Goal: Find contact information

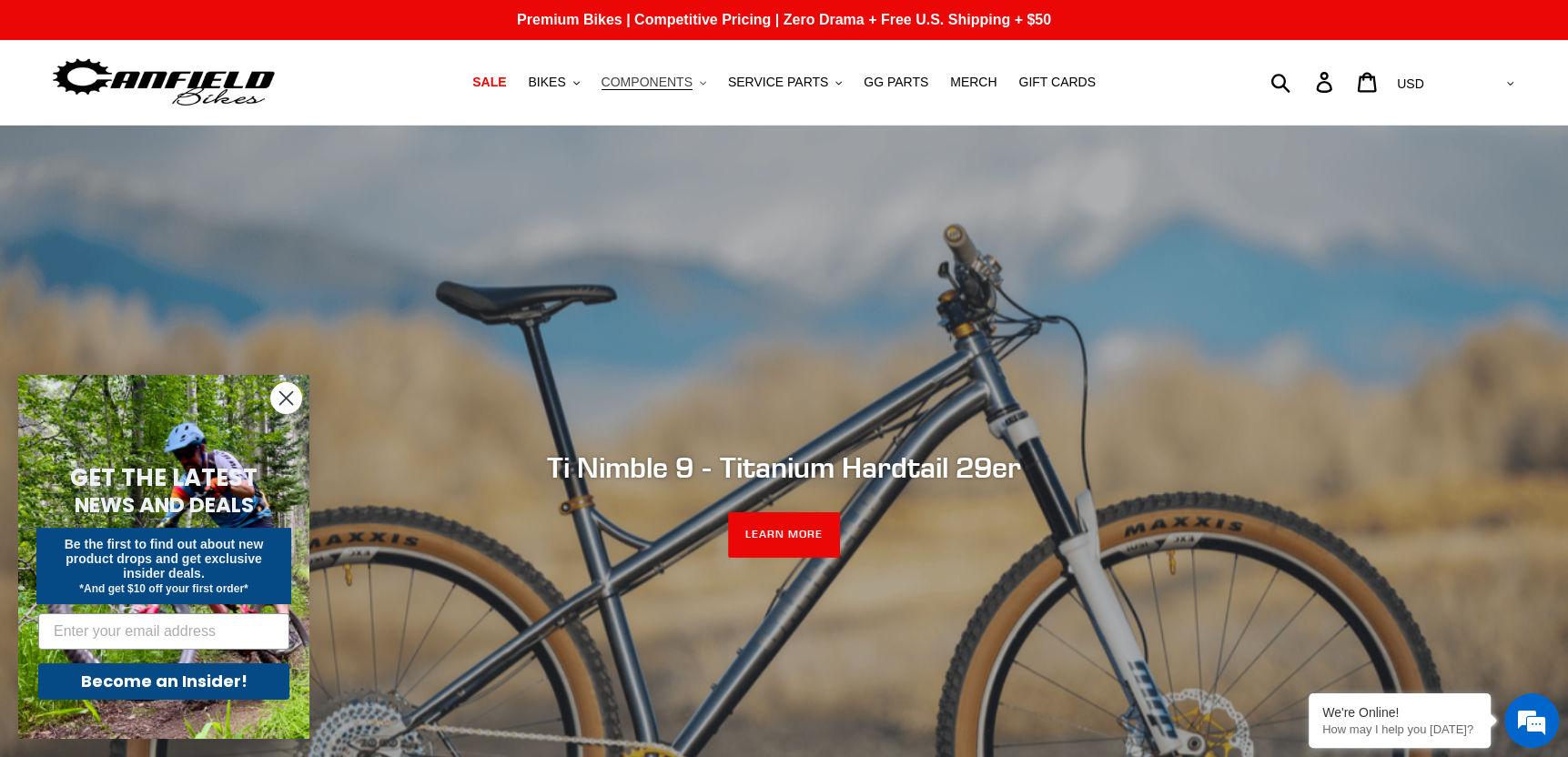
click at [649, 74] on span "COMPONENTS" at bounding box center [646, 82] width 91 height 16
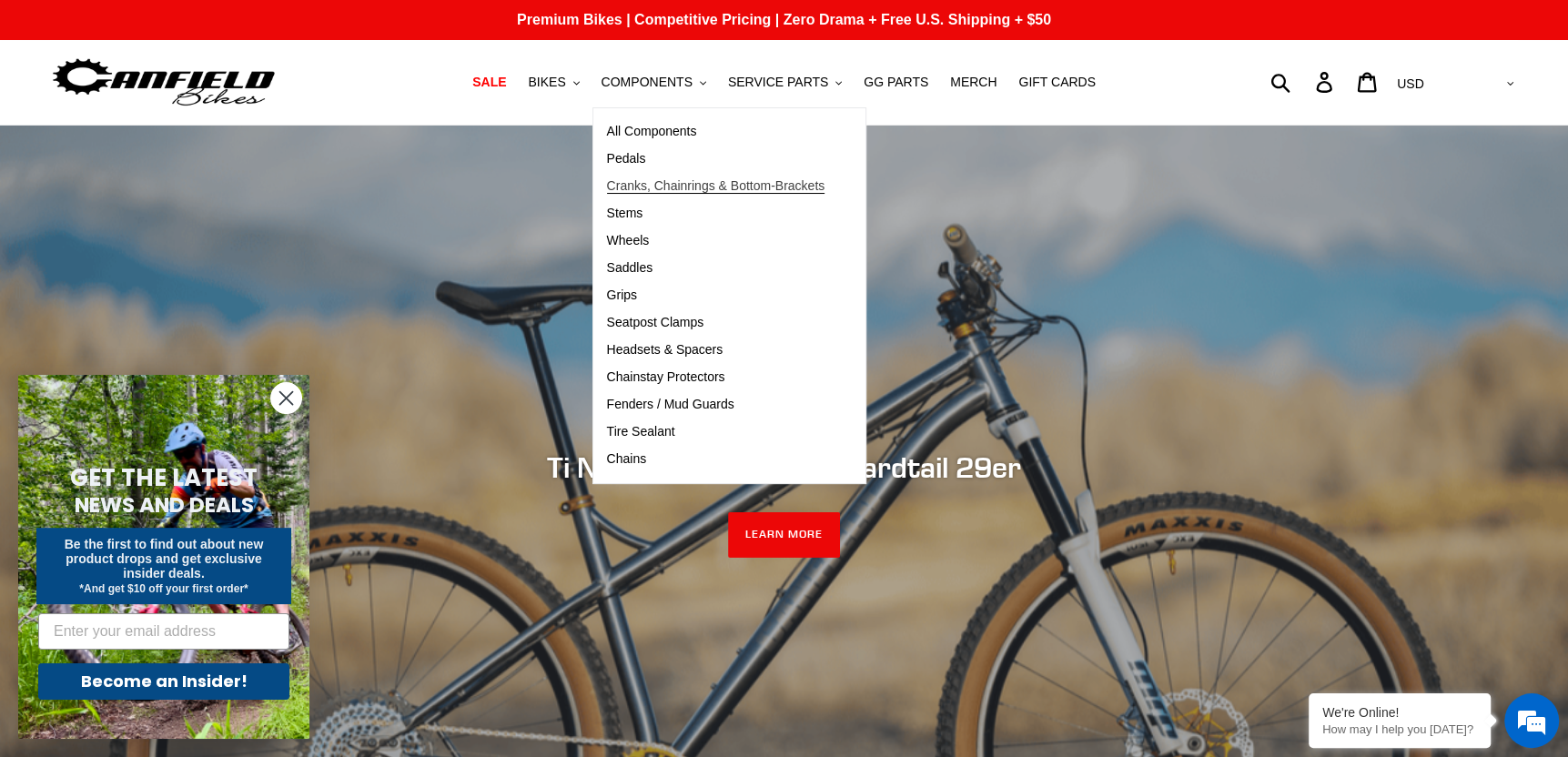
click at [688, 182] on span "Cranks, Chainrings & Bottom-Brackets" at bounding box center [716, 186] width 218 height 16
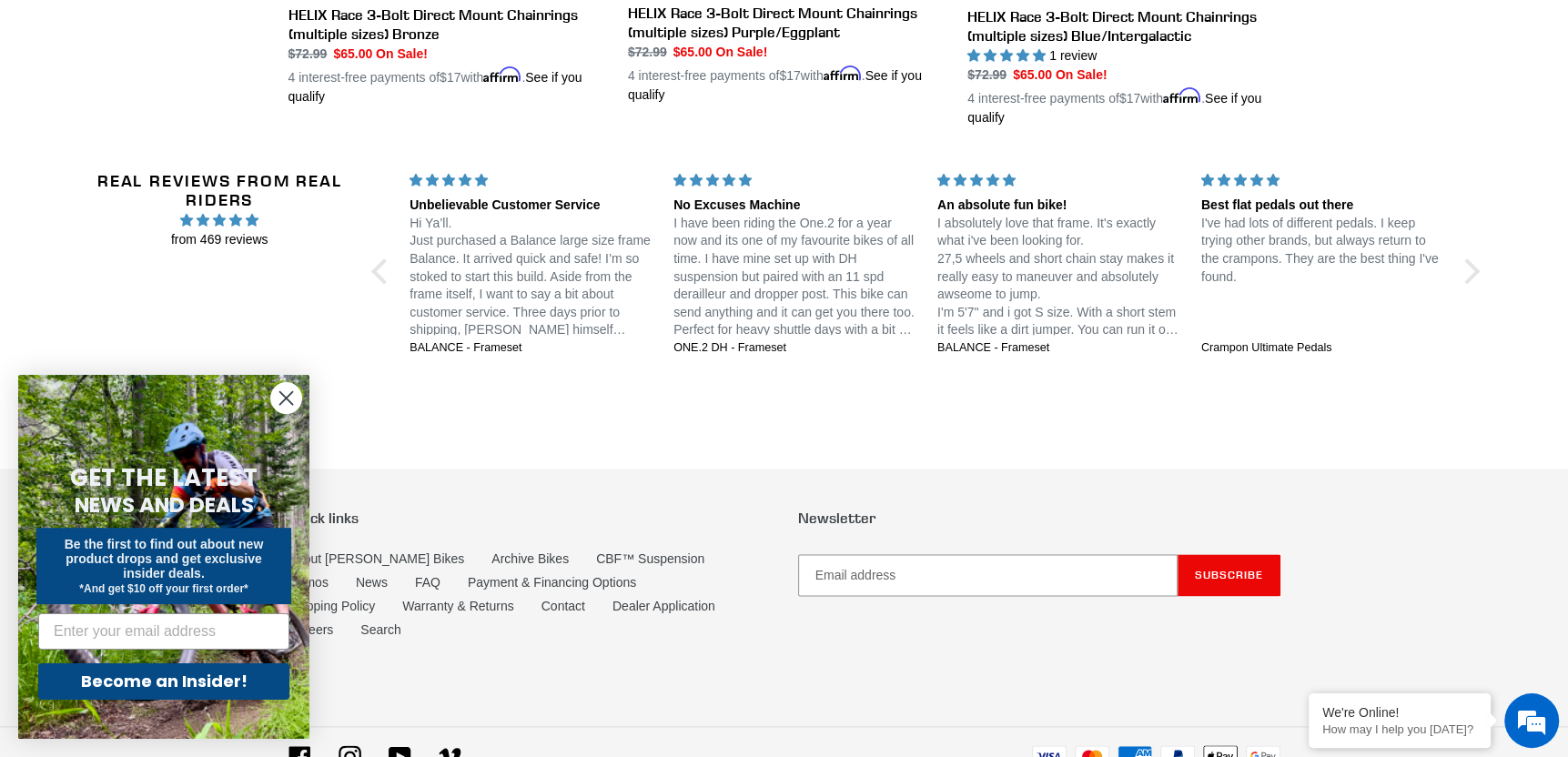
scroll to position [1819, 0]
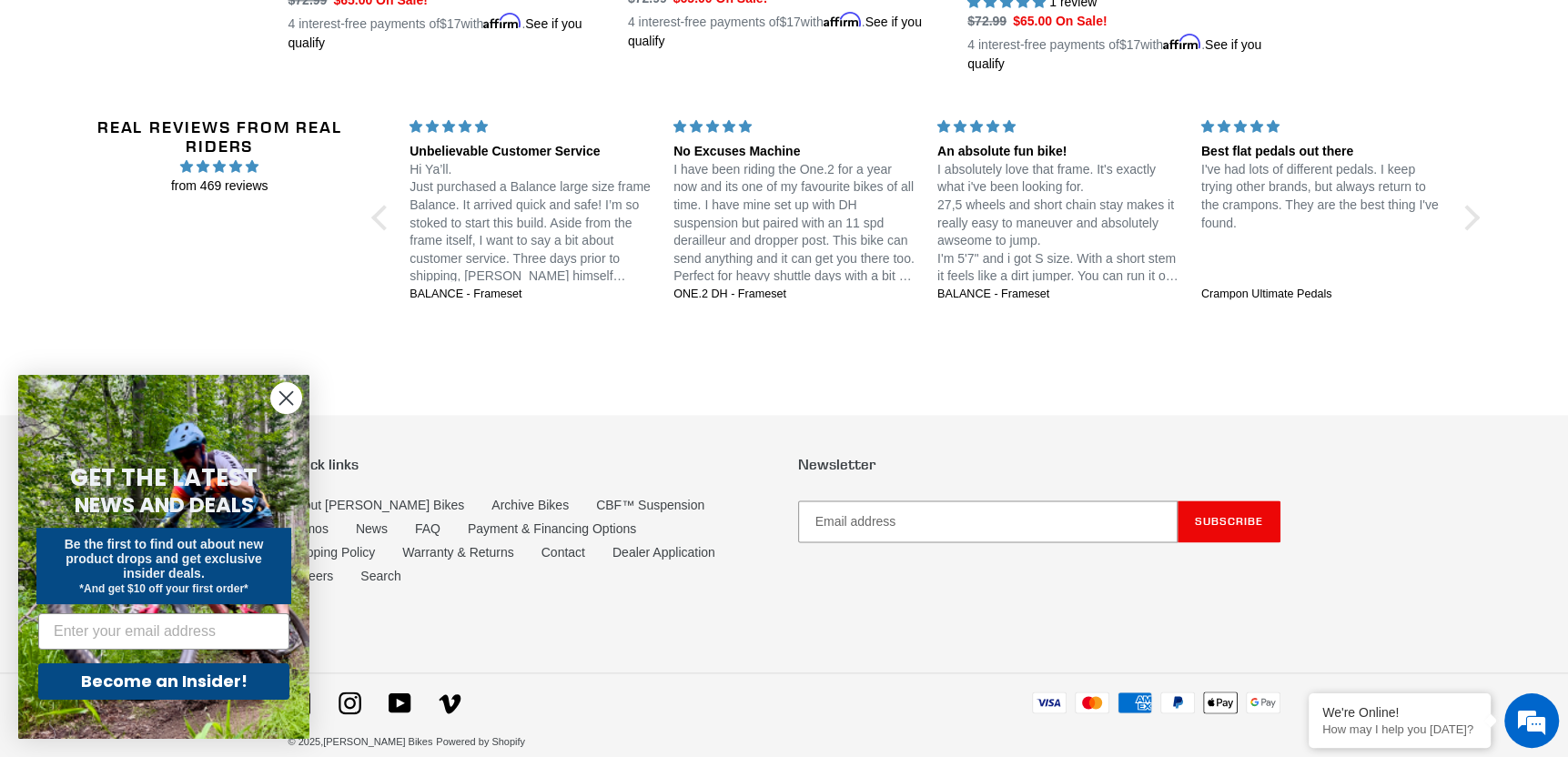
click at [277, 397] on circle "Close dialog" at bounding box center [286, 398] width 30 height 30
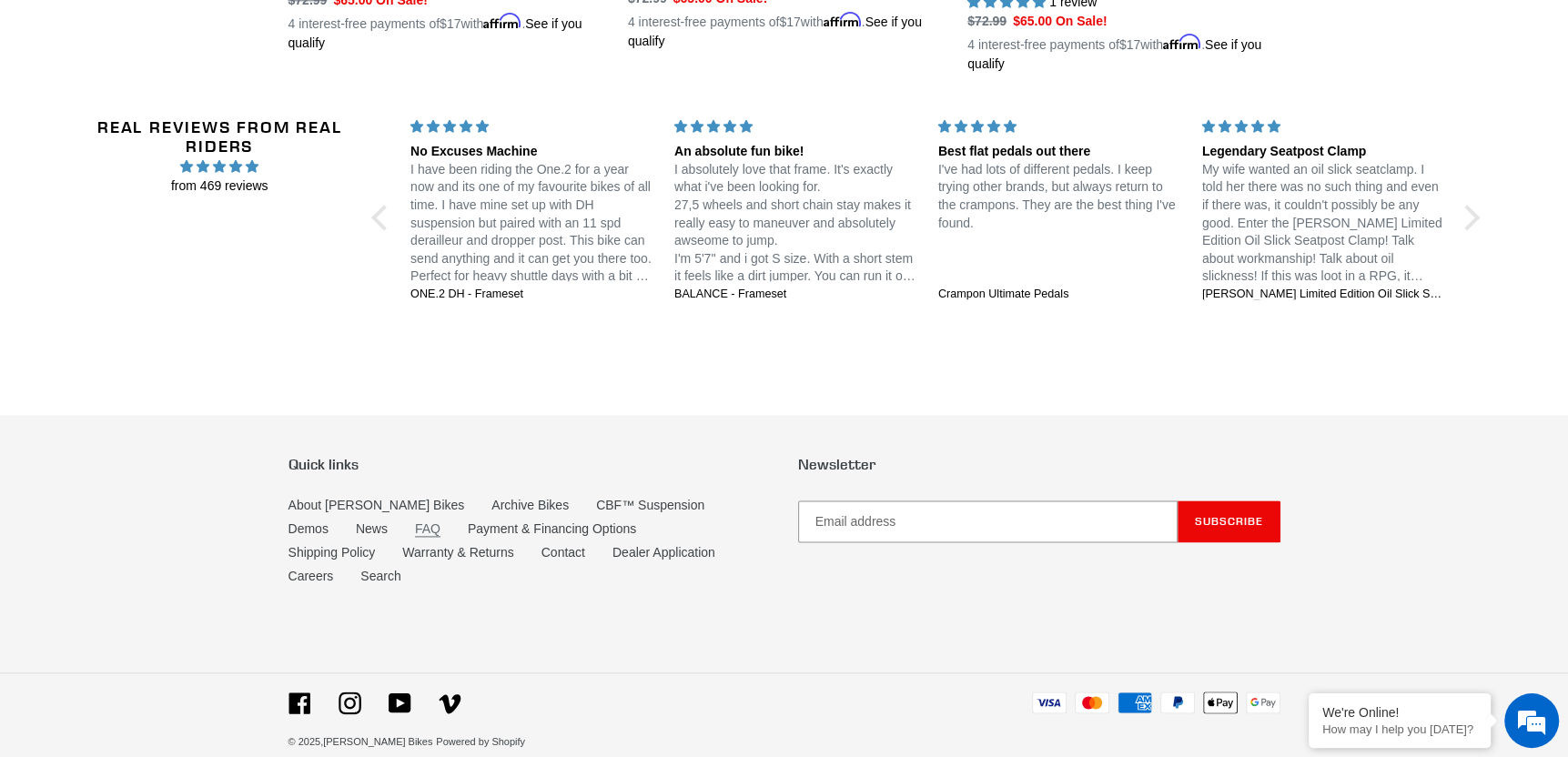
click at [415, 528] on link "FAQ" at bounding box center [428, 529] width 26 height 16
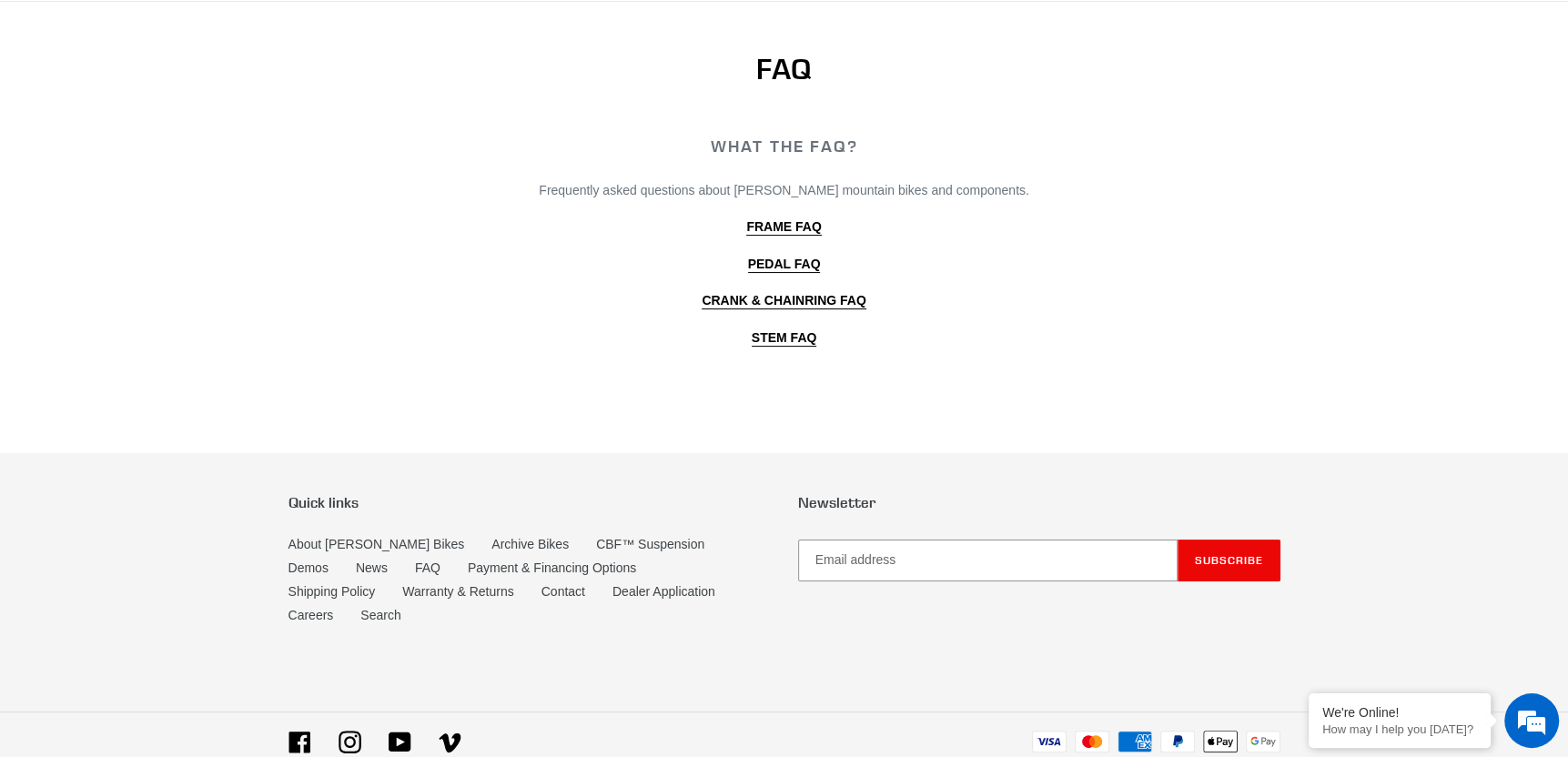
scroll to position [165, 0]
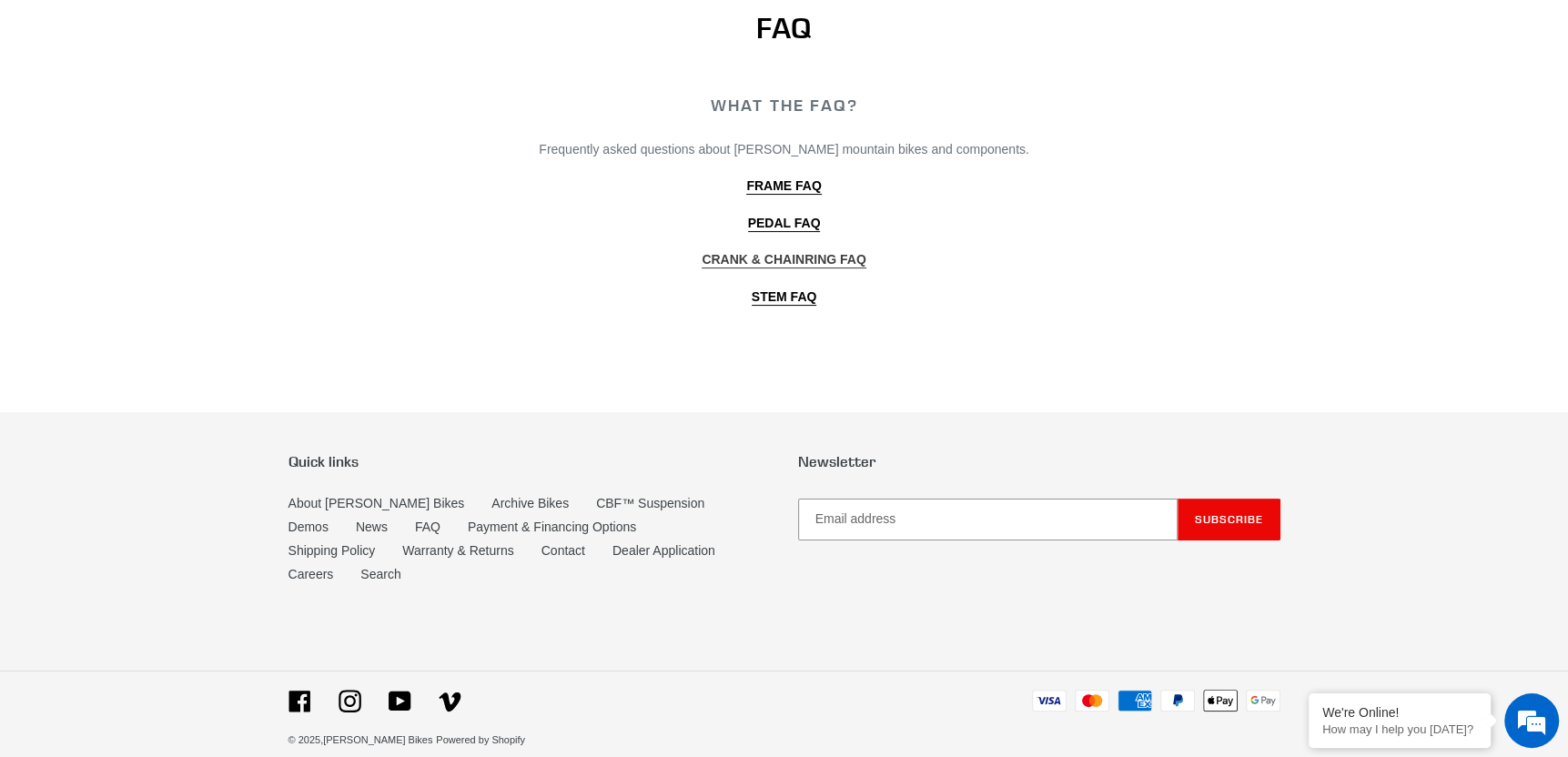
click at [776, 259] on b "CRANK & CHAINRING FAQ" at bounding box center [783, 259] width 164 height 15
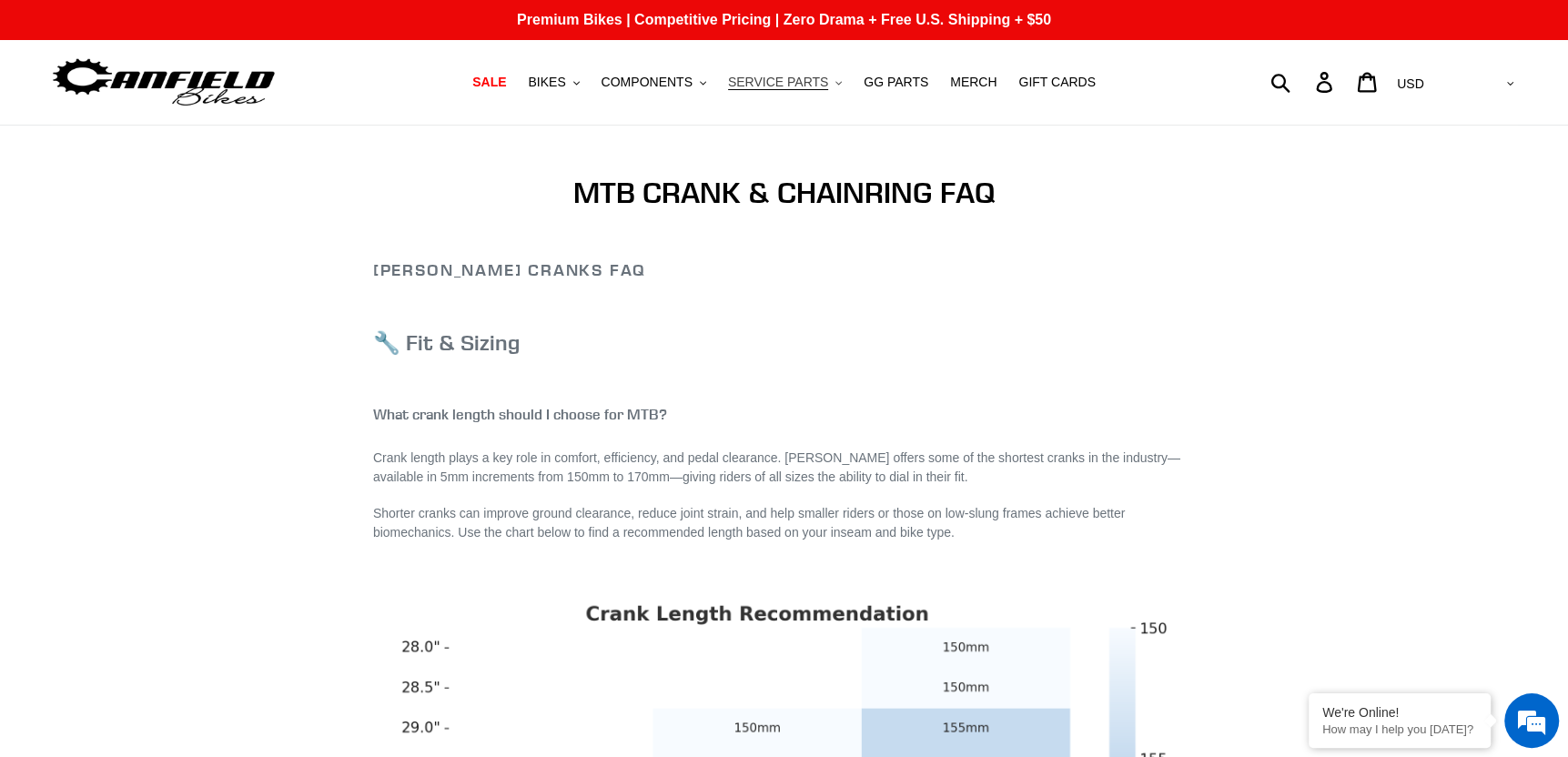
click at [814, 79] on span "SERVICE PARTS" at bounding box center [777, 82] width 100 height 16
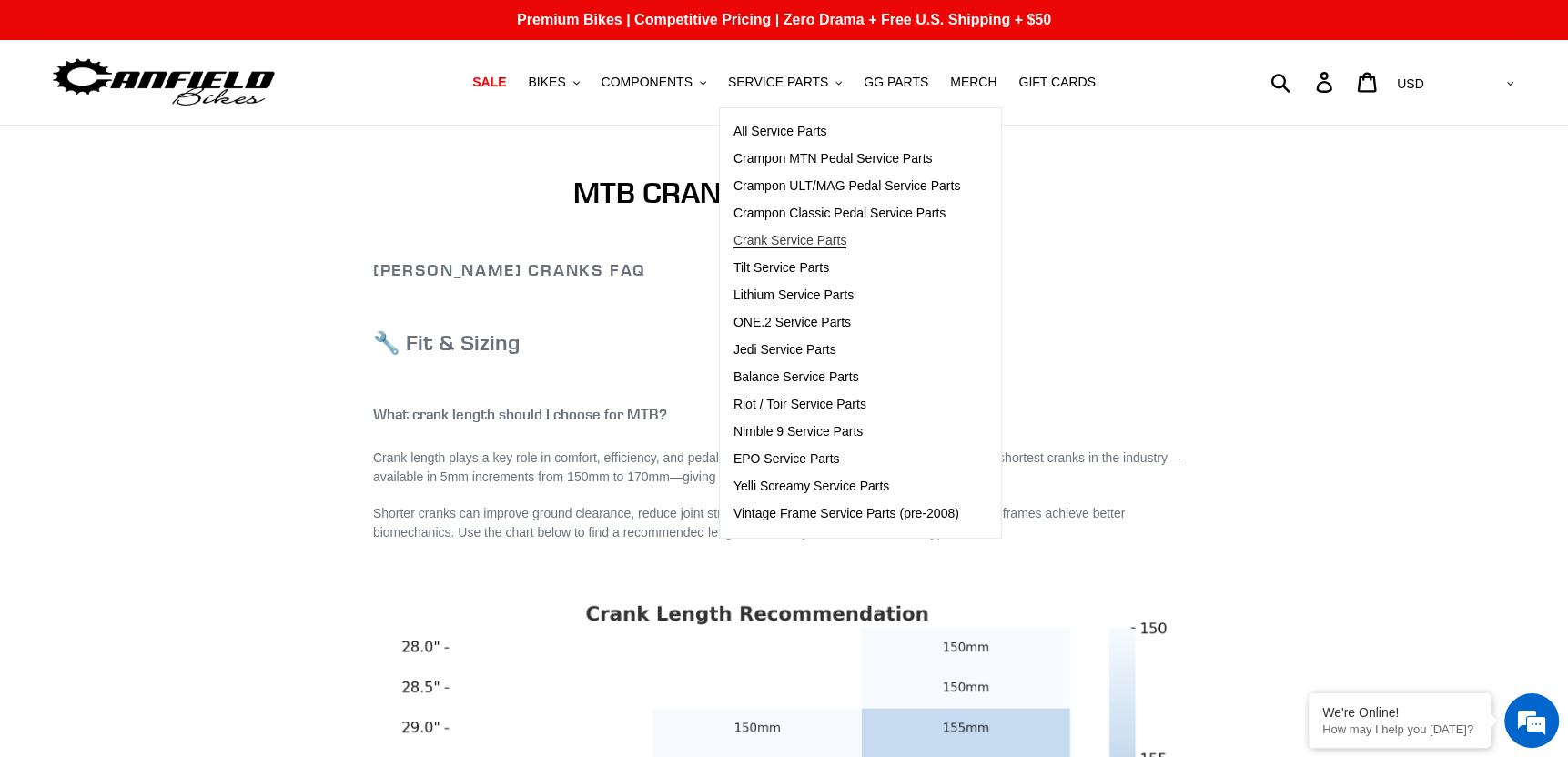
click at [827, 242] on span "Crank Service Parts" at bounding box center [789, 240] width 113 height 16
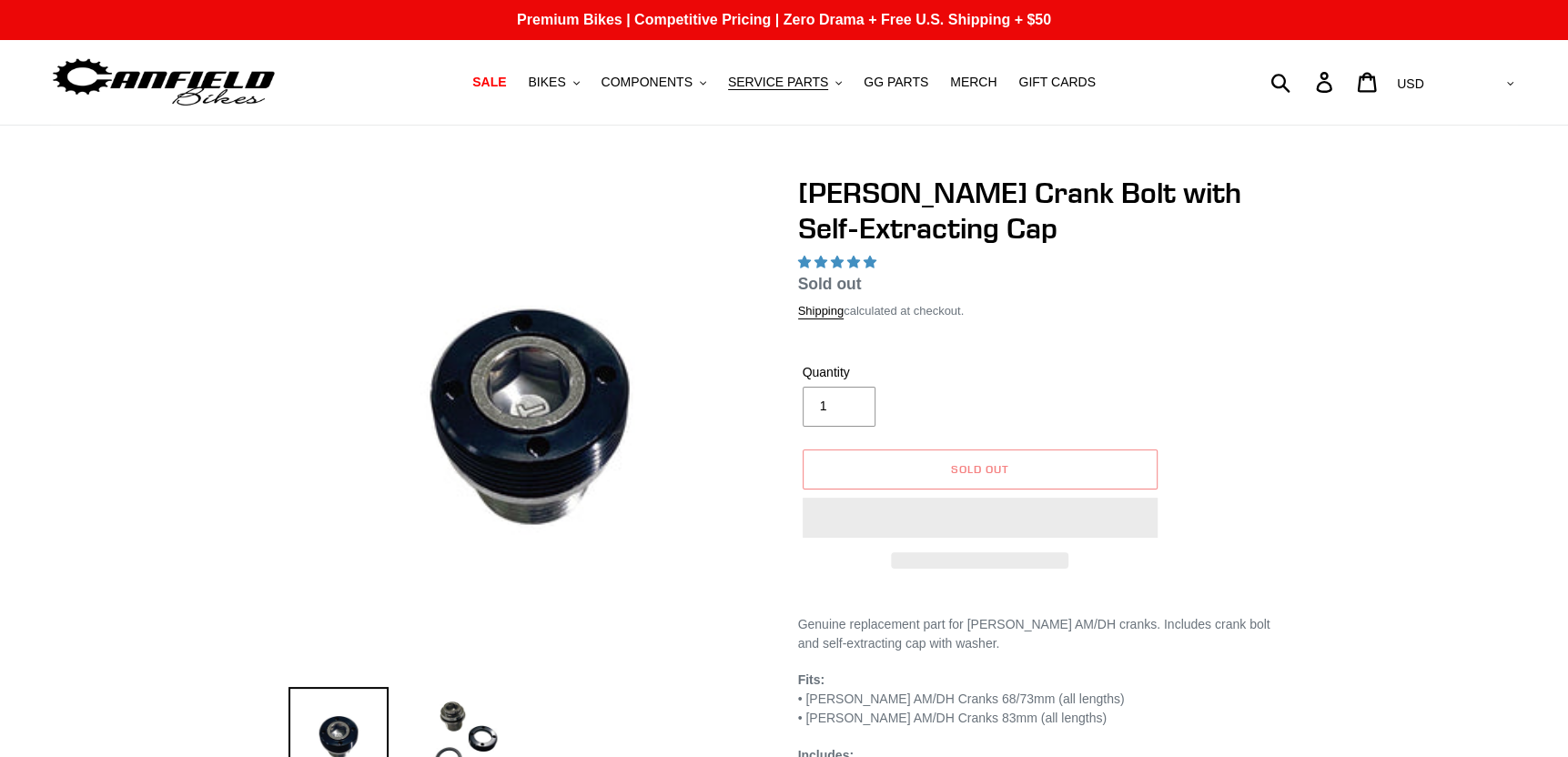
select select "highest-rating"
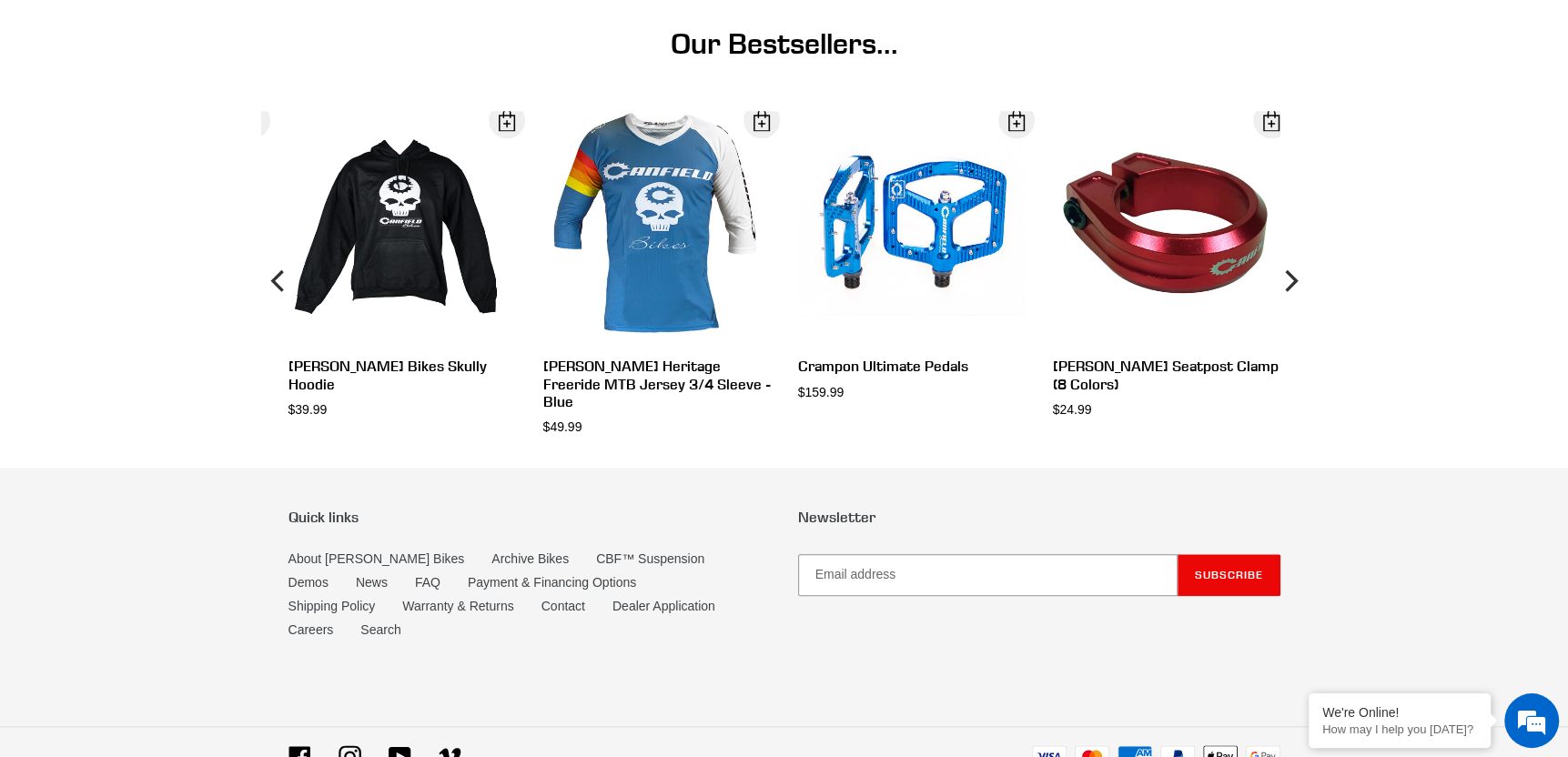
scroll to position [1441, 0]
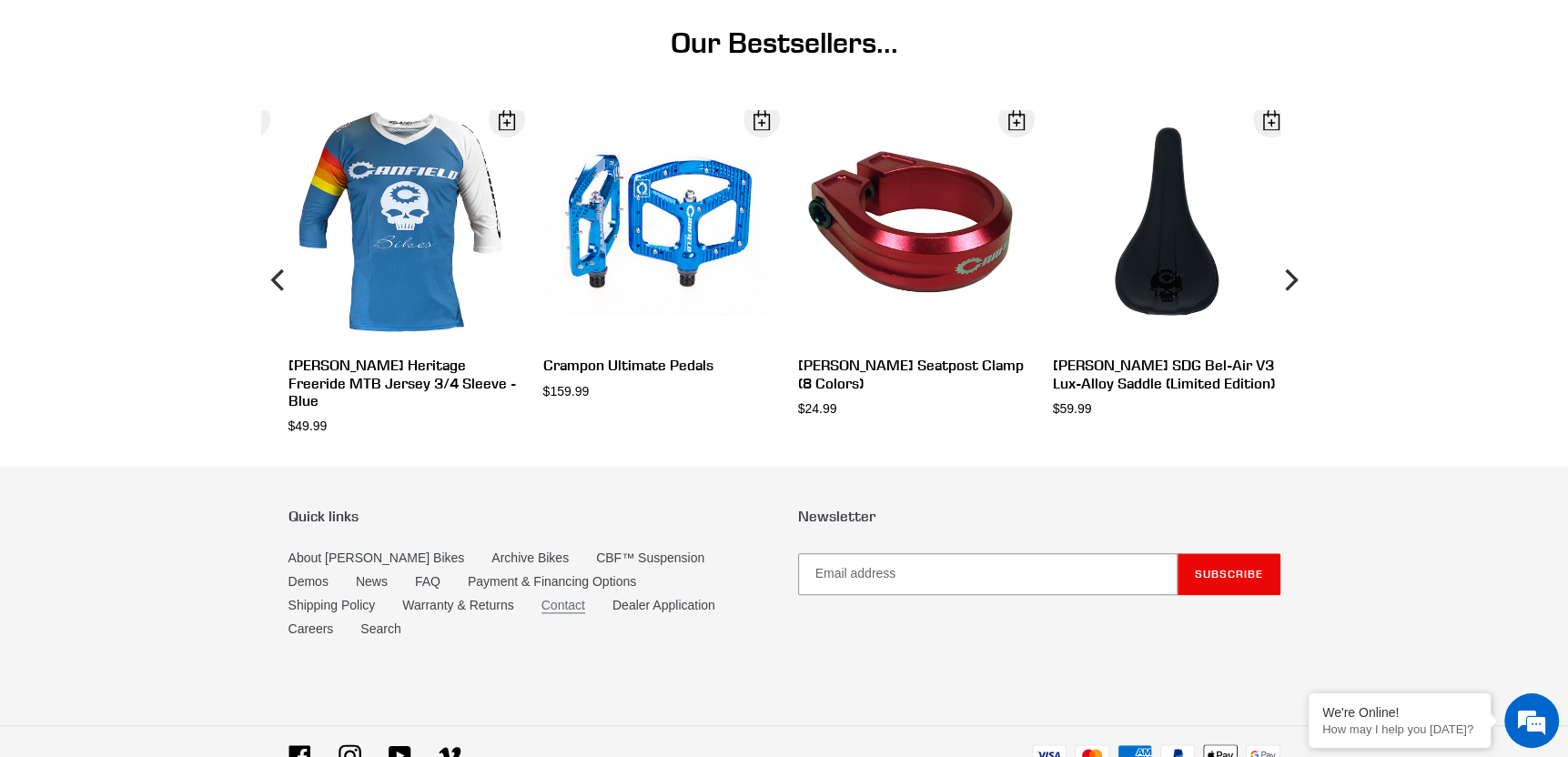
click at [542, 609] on link "Contact" at bounding box center [564, 605] width 44 height 16
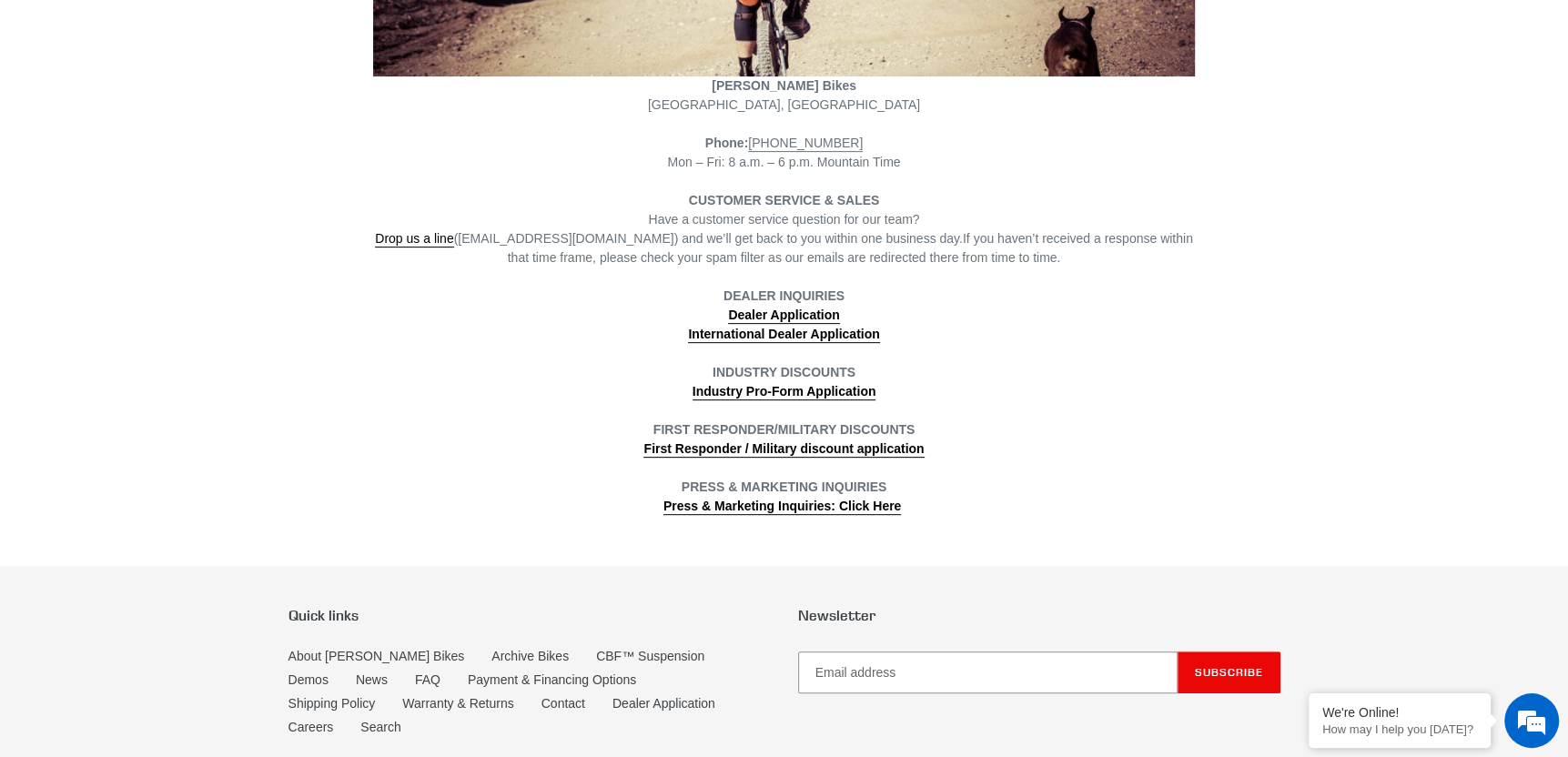
scroll to position [638, 0]
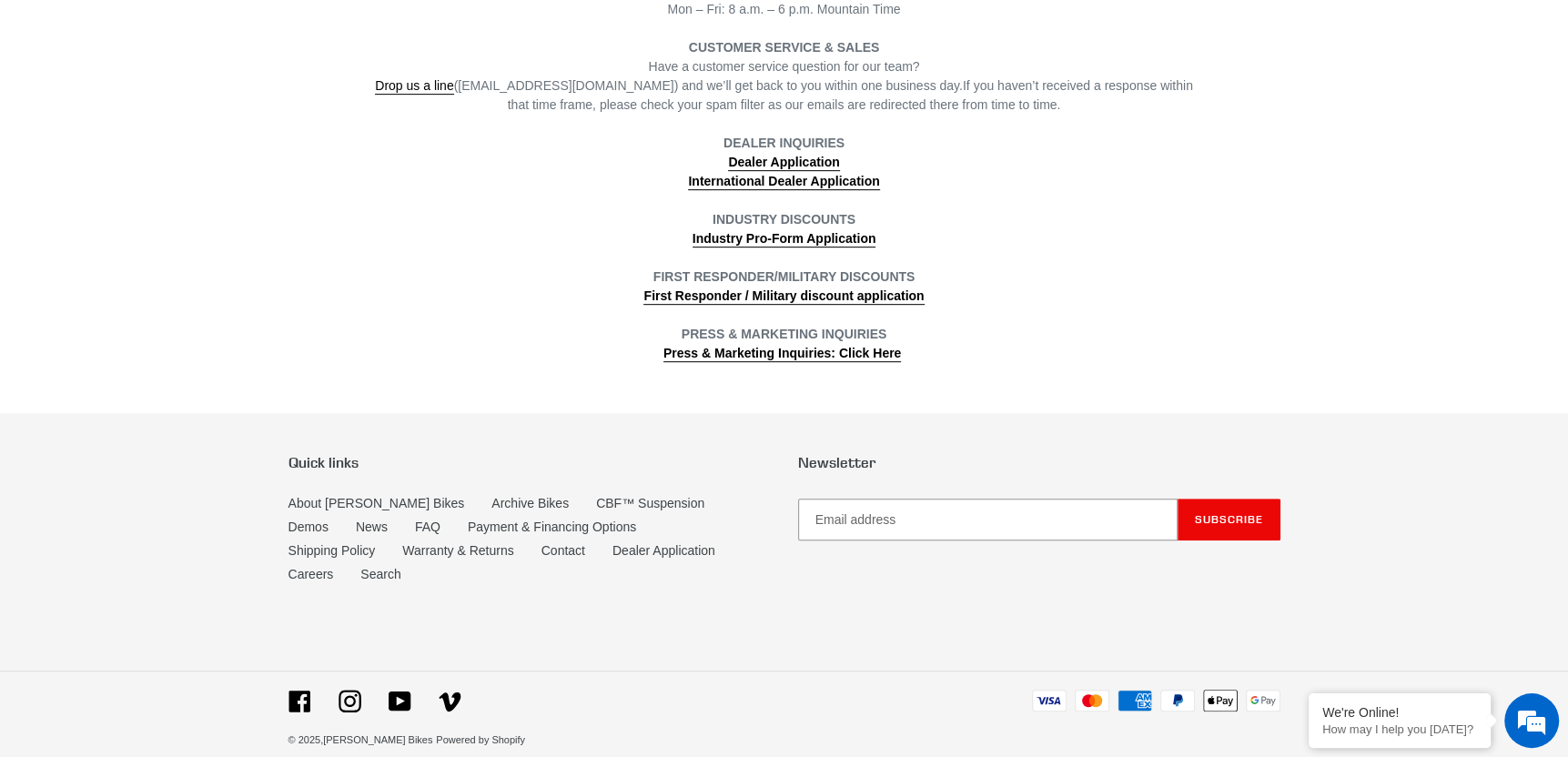
click at [1452, 571] on footer "Quick links About [PERSON_NAME] Bikes Archive Bikes CBF™ Suspension Demos News …" at bounding box center [784, 597] width 1568 height 368
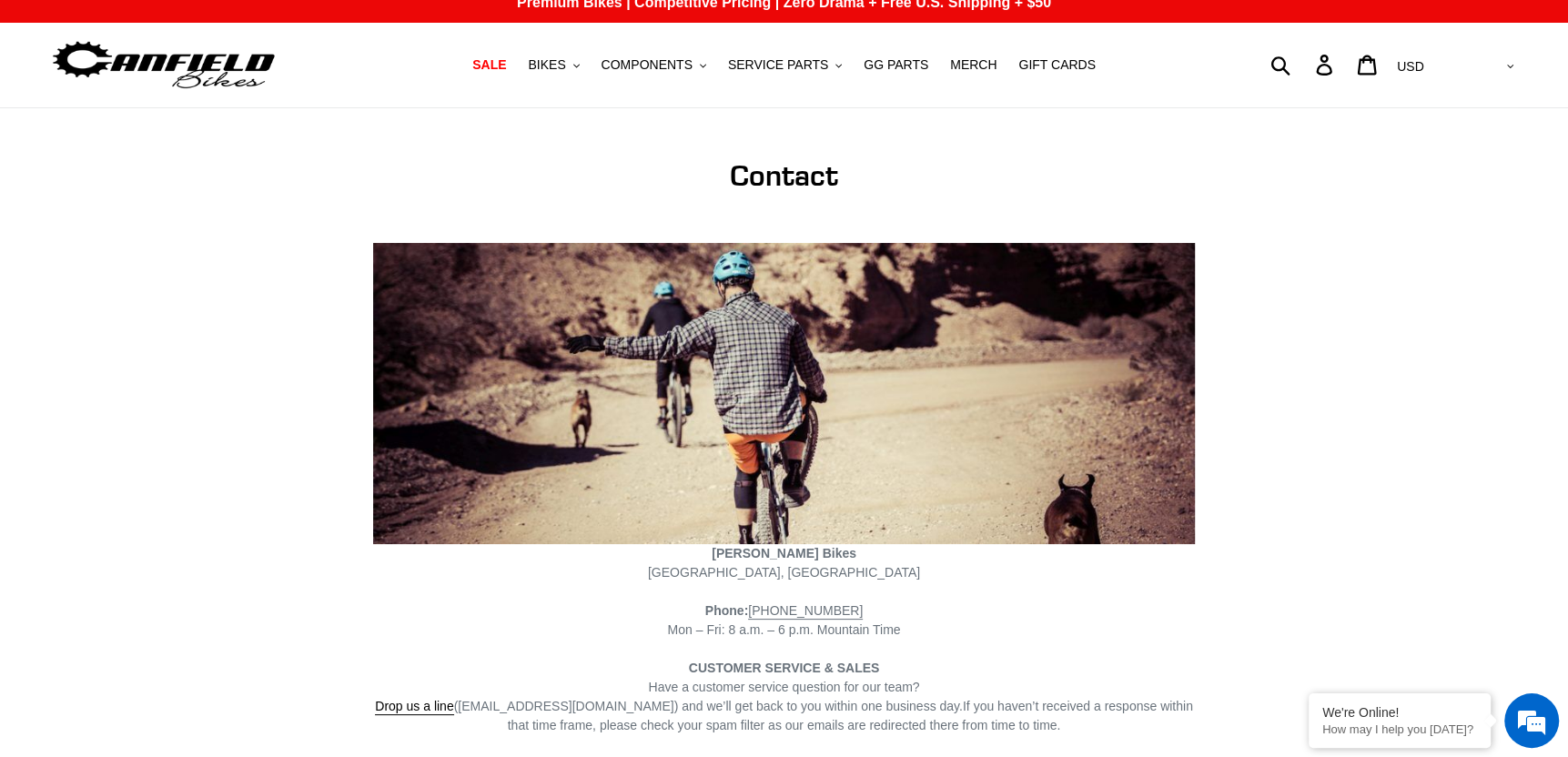
scroll to position [0, 0]
